Goal: Transaction & Acquisition: Purchase product/service

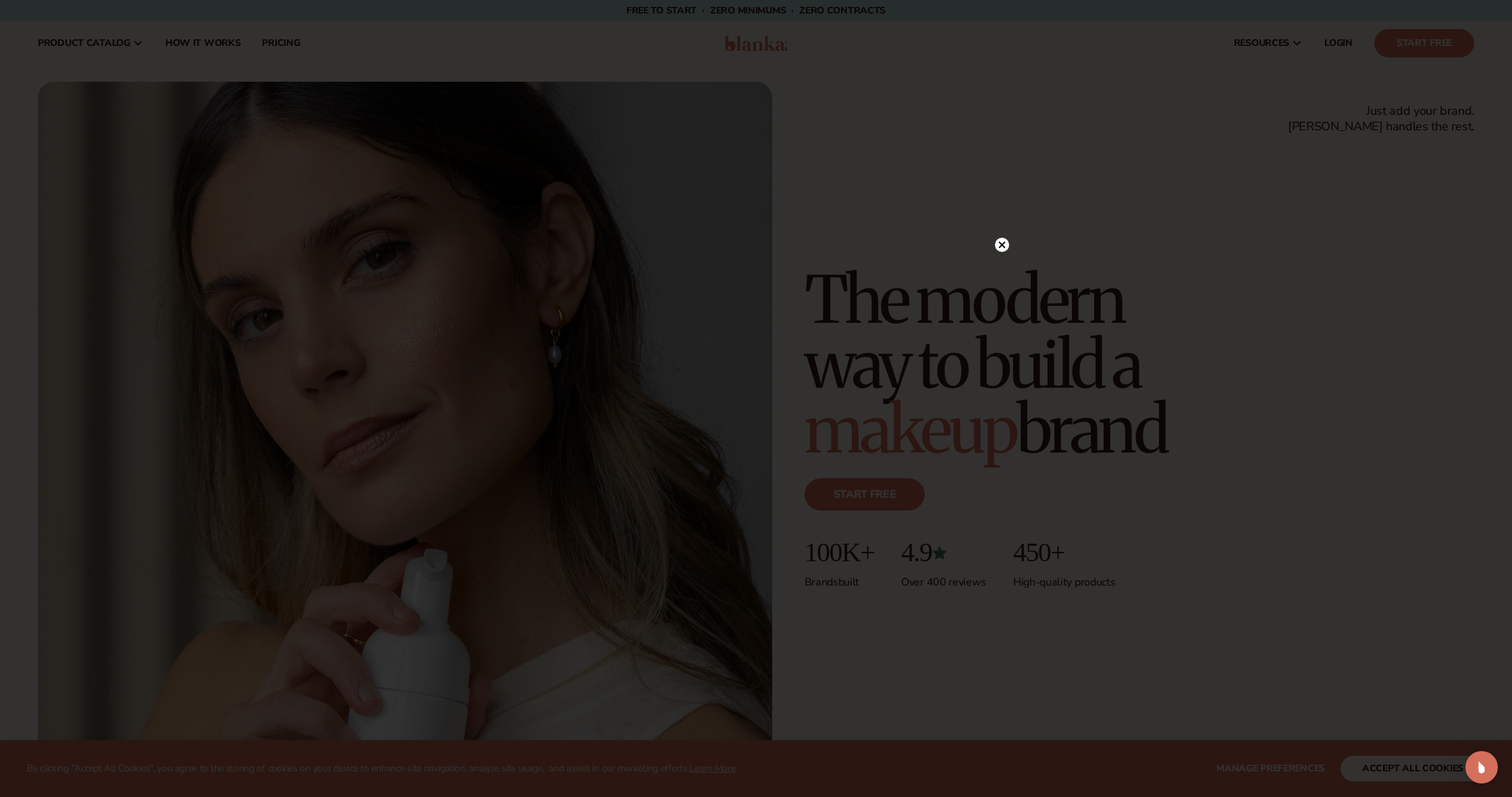
click at [999, 246] on circle at bounding box center [1002, 245] width 14 height 14
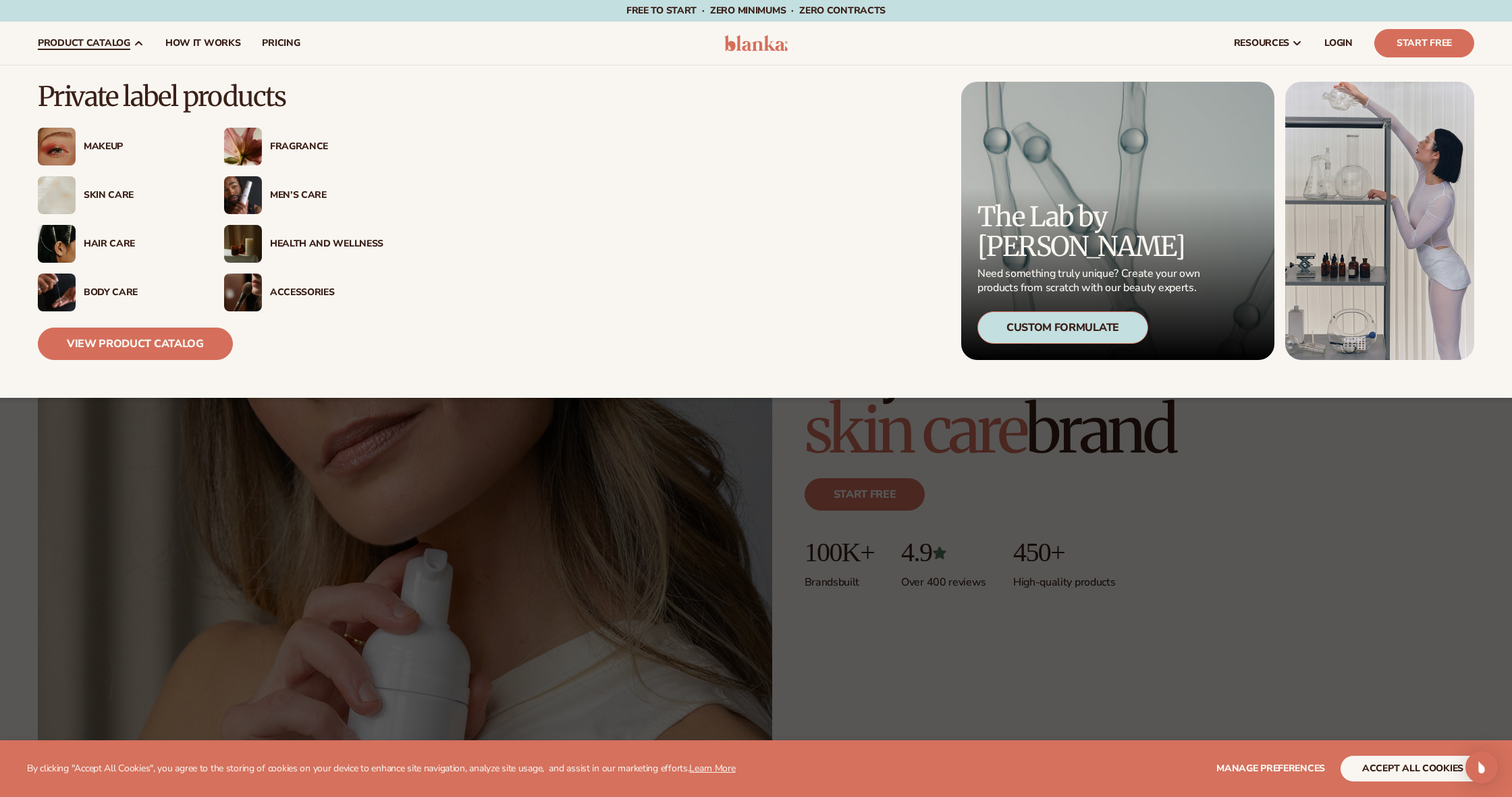
click at [104, 148] on div "Makeup" at bounding box center [141, 146] width 114 height 12
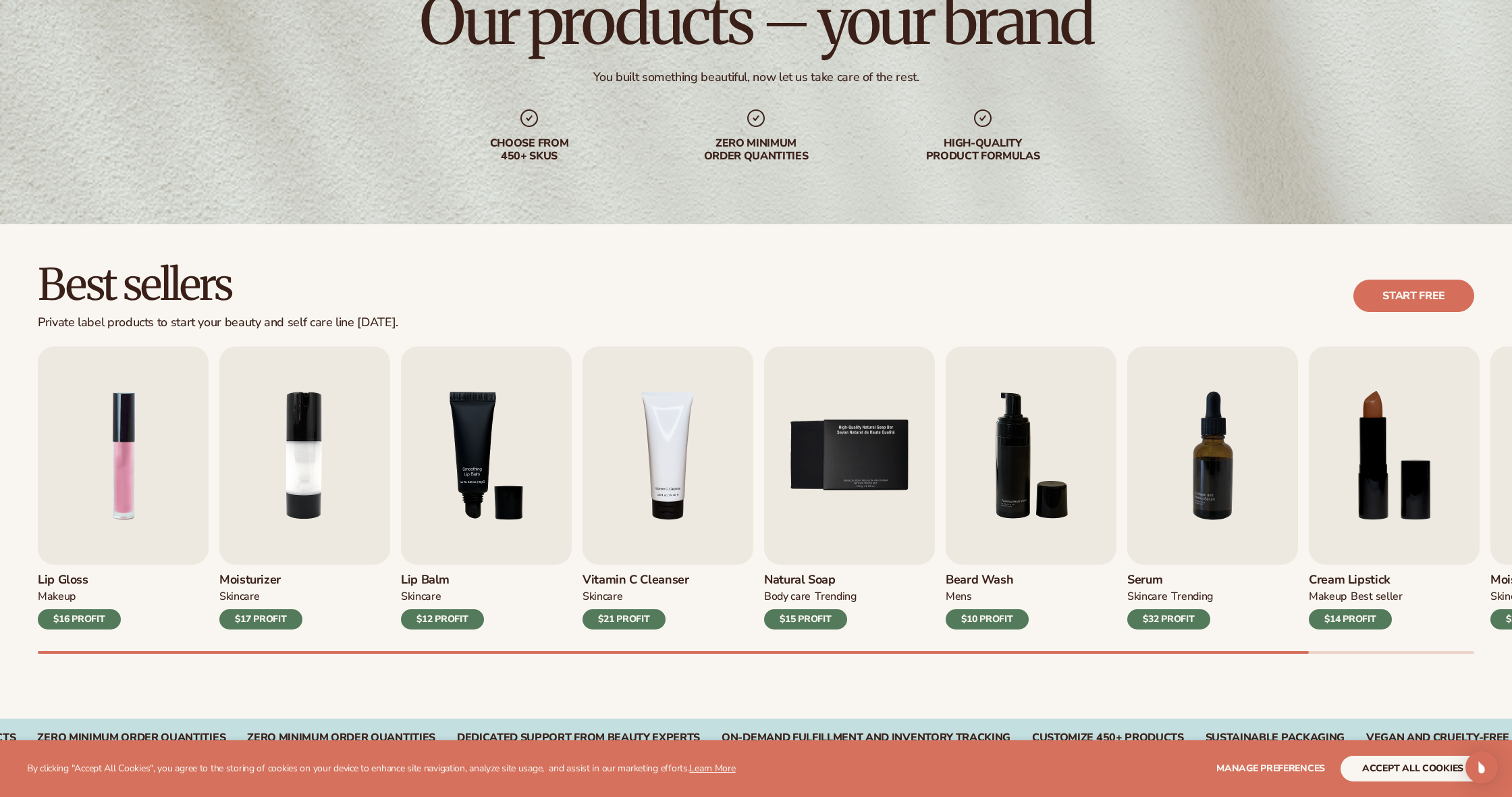
scroll to position [141, 0]
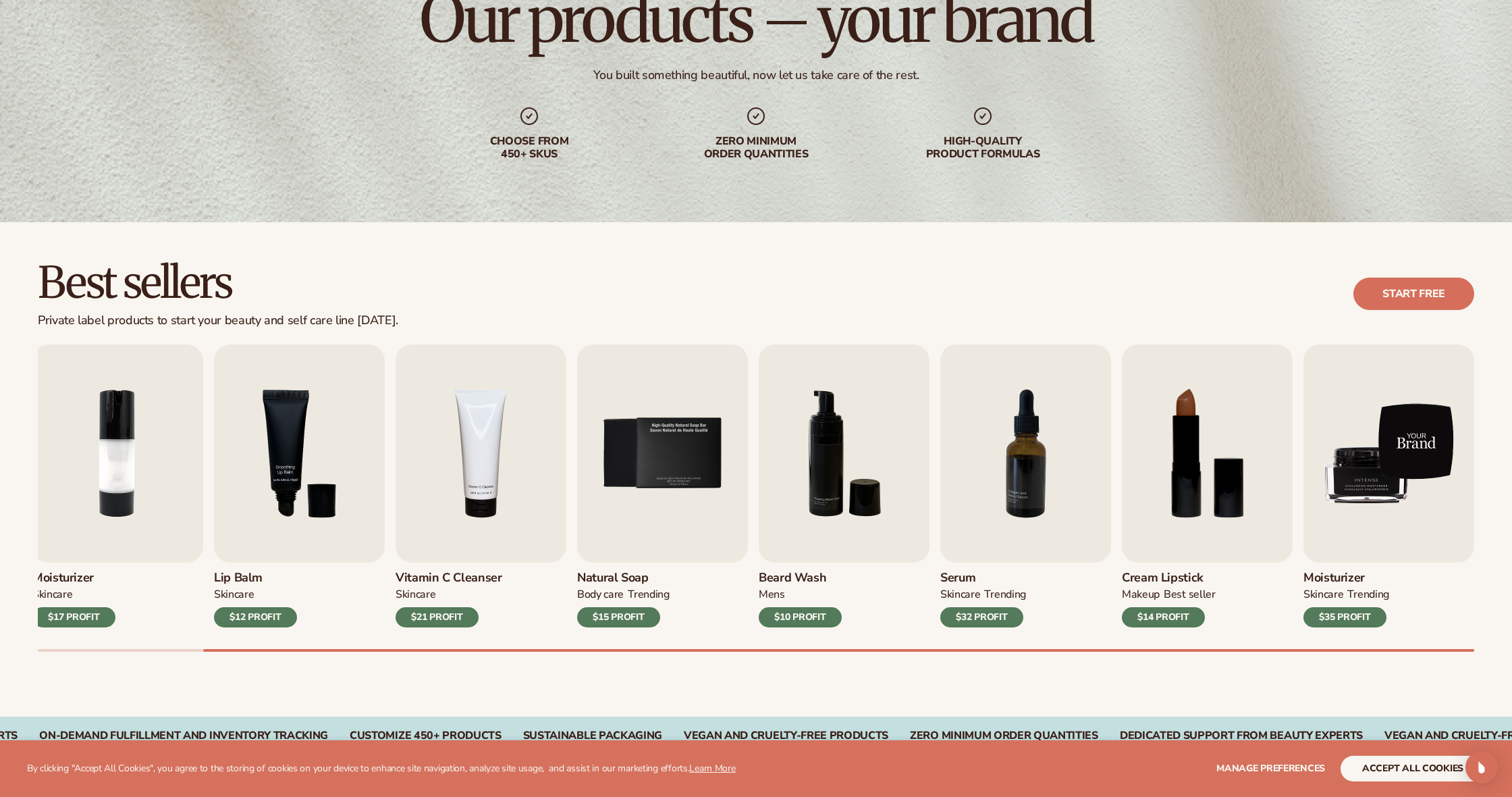
click at [1434, 491] on img "9 / 9" at bounding box center [1388, 453] width 171 height 218
click at [1352, 533] on img "9 / 9" at bounding box center [1388, 453] width 171 height 218
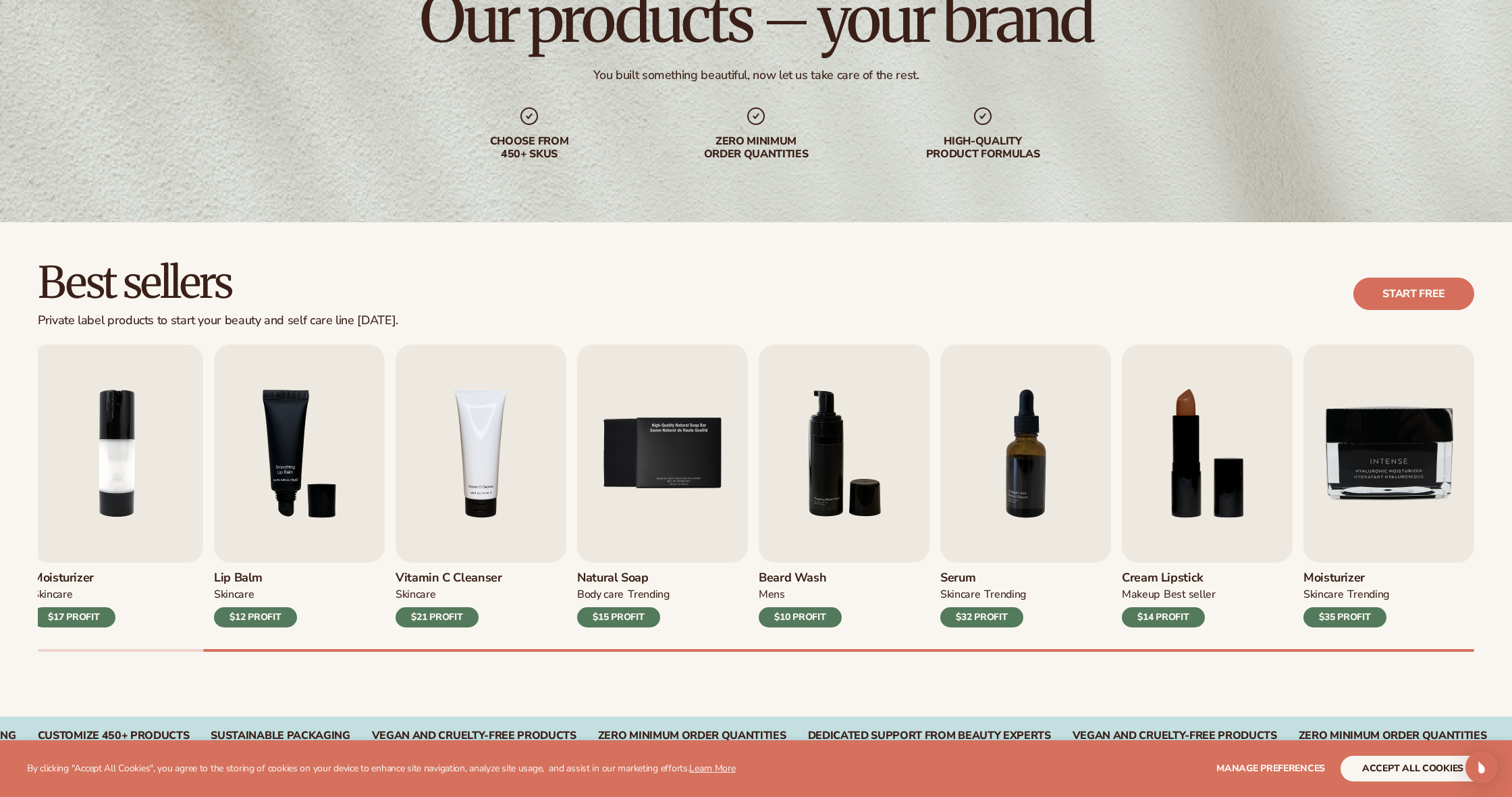
click at [1359, 620] on div "$35 PROFIT" at bounding box center [1345, 616] width 83 height 20
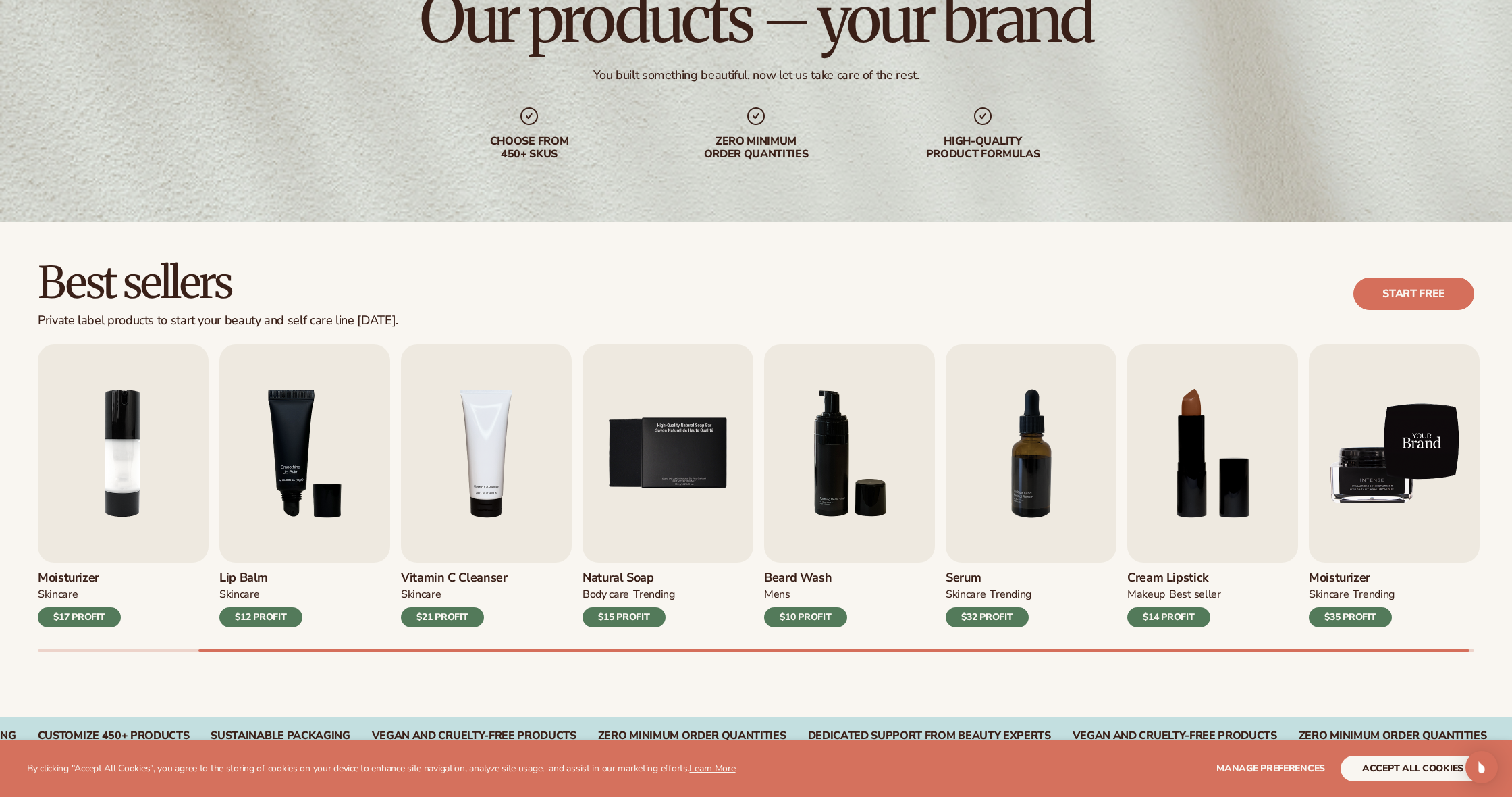
click at [1413, 492] on img "9 / 9" at bounding box center [1394, 453] width 171 height 218
